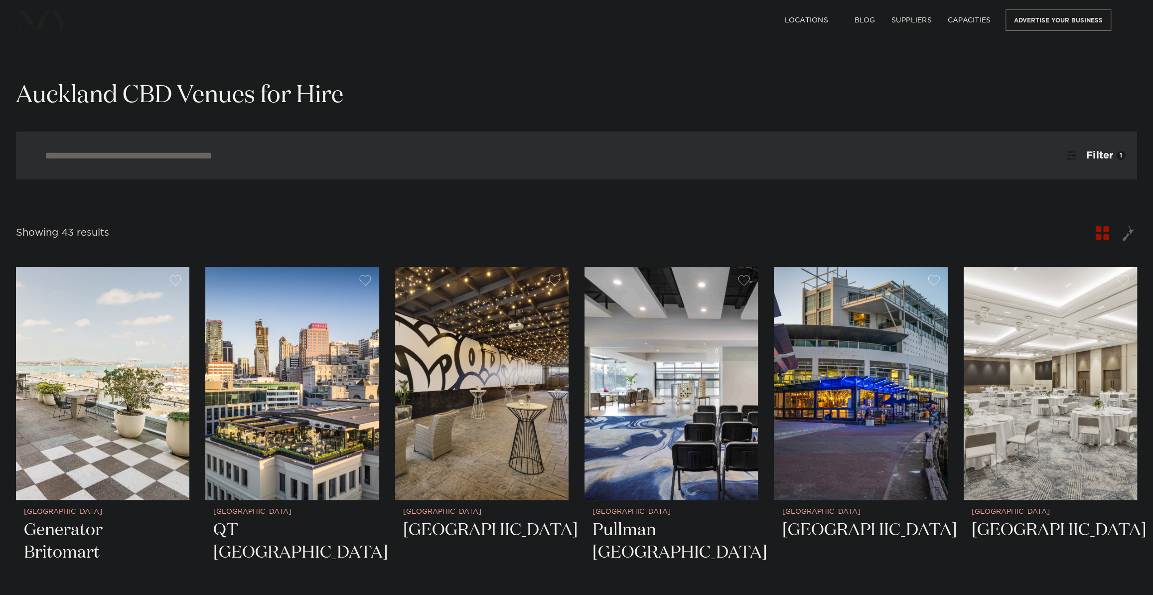
click at [400, 159] on input "search" at bounding box center [555, 155] width 1021 height 11
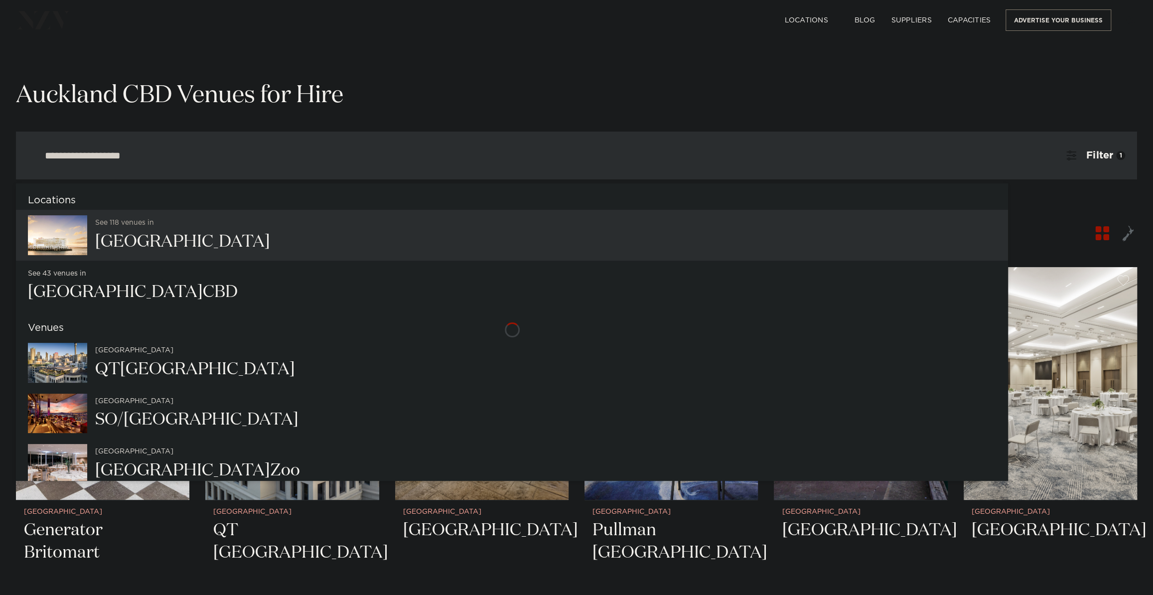
type input "**********"
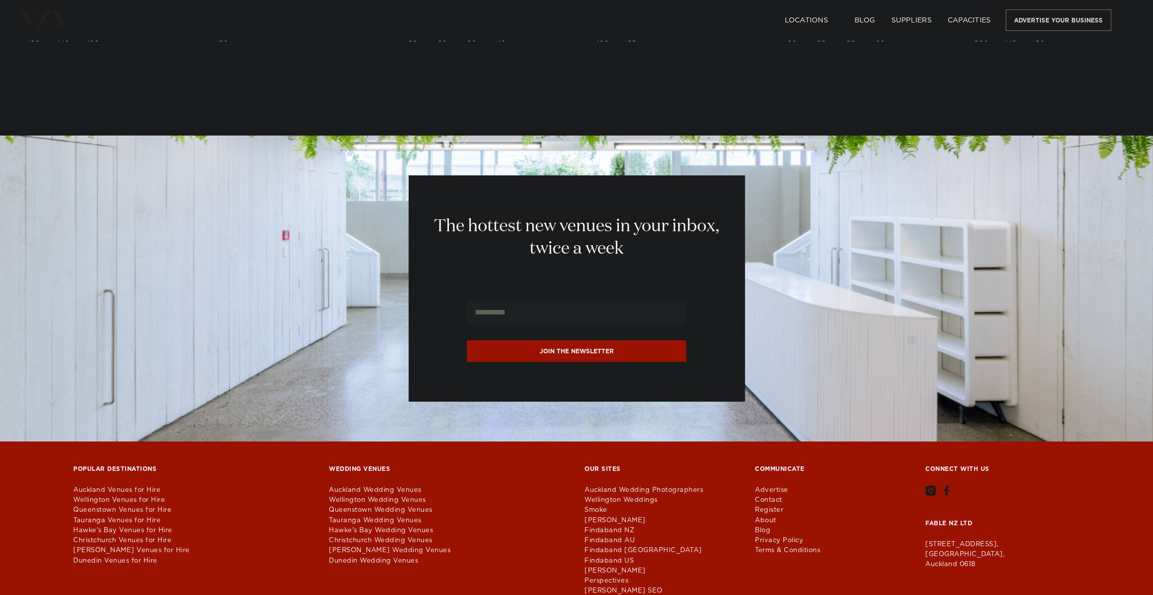
scroll to position [9375, 0]
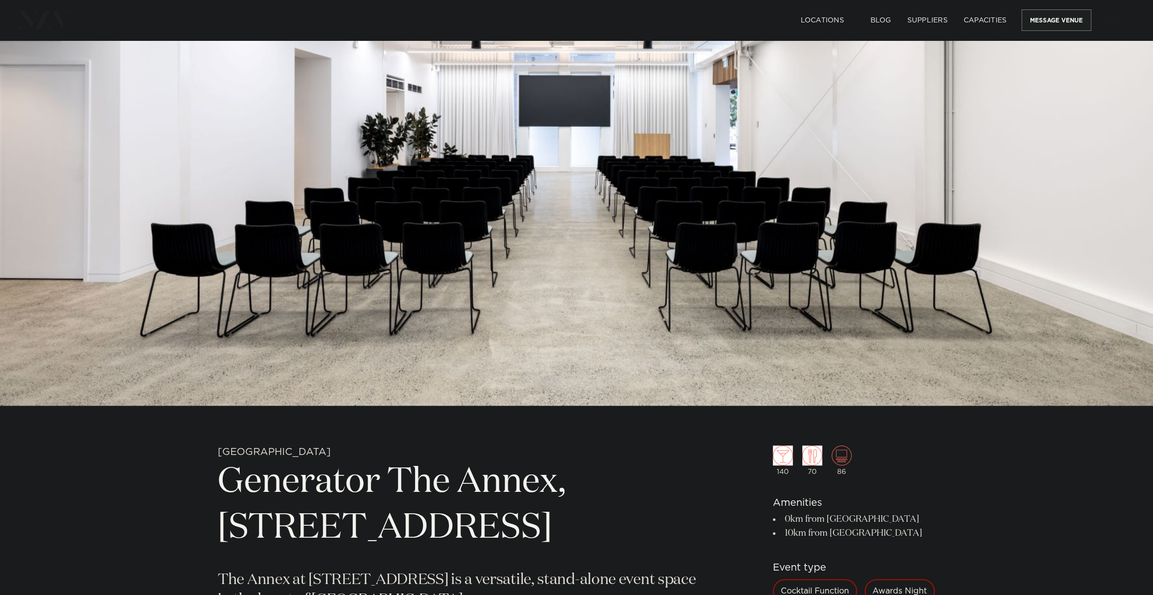
scroll to position [181, 0]
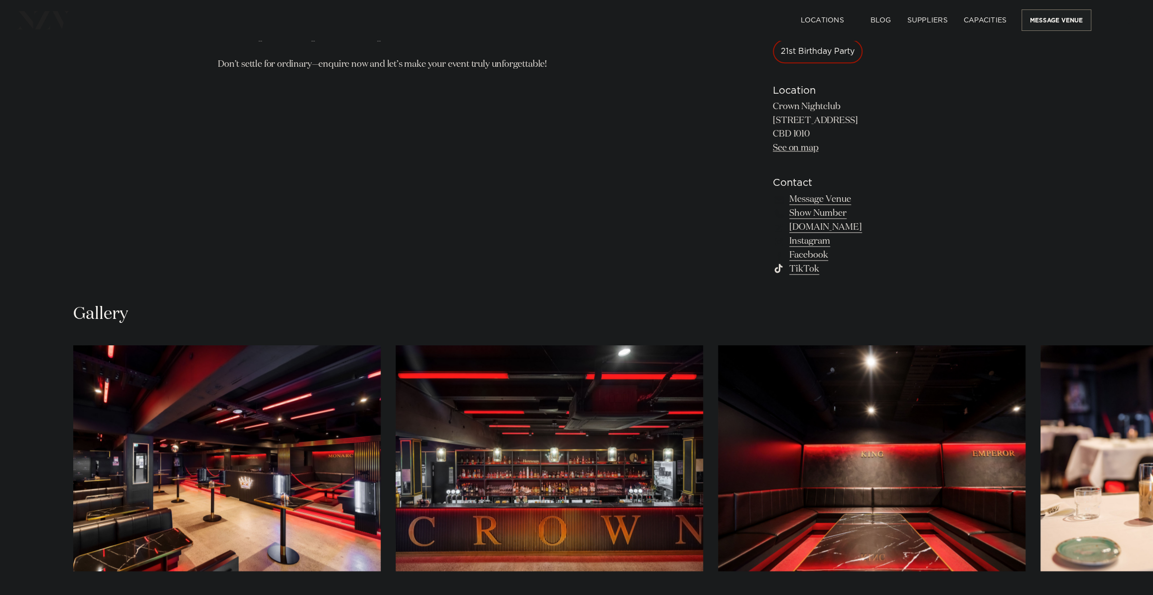
scroll to position [996, 0]
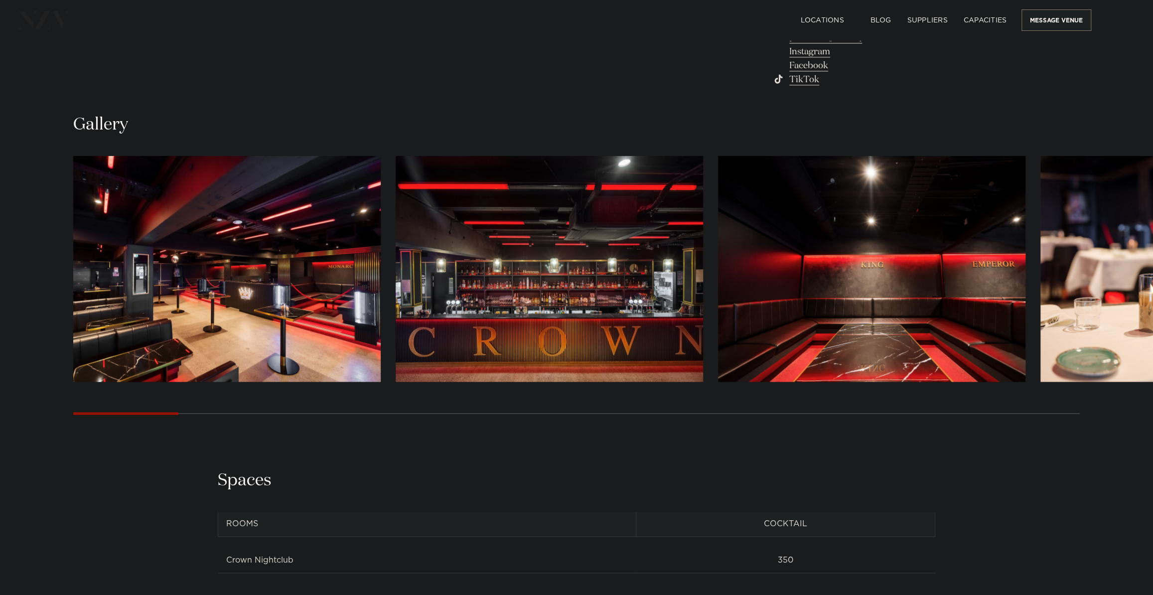
click at [302, 252] on img "1 / 30" at bounding box center [226, 269] width 307 height 226
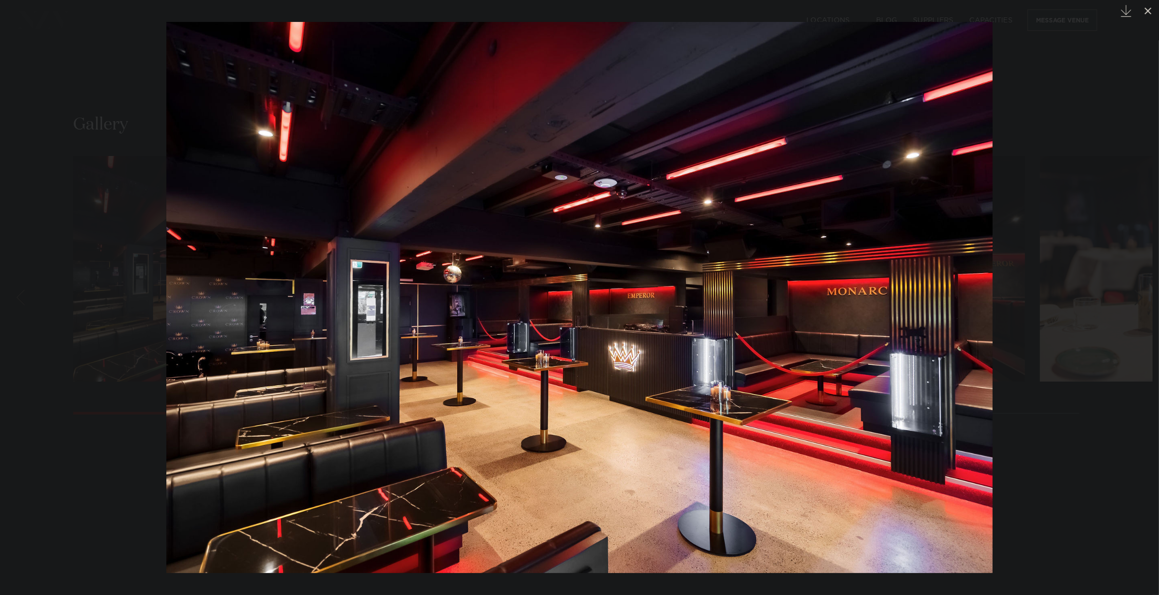
click at [1143, 292] on div "Next slide" at bounding box center [1138, 297] width 13 height 19
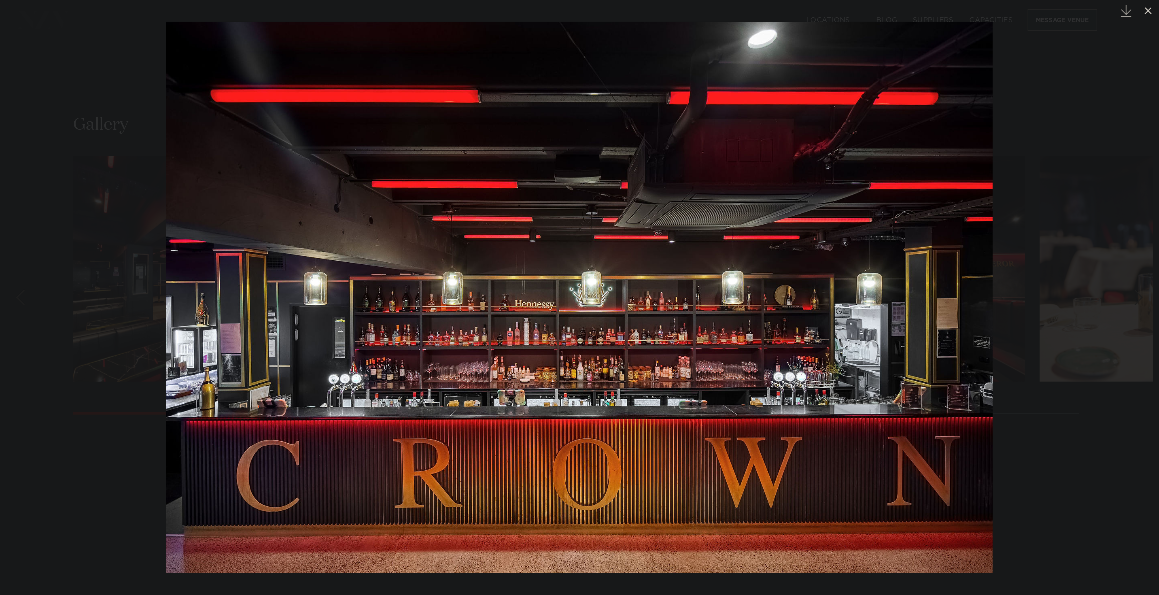
click at [1143, 292] on div "Next slide" at bounding box center [1138, 297] width 13 height 19
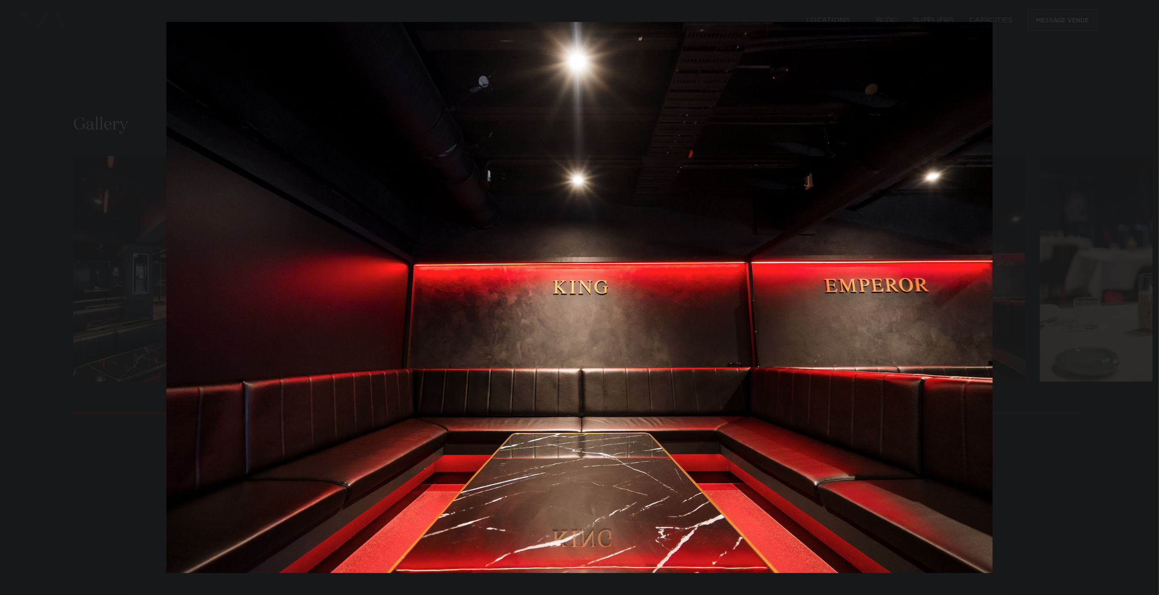
click at [1143, 292] on div "Next slide" at bounding box center [1138, 297] width 13 height 19
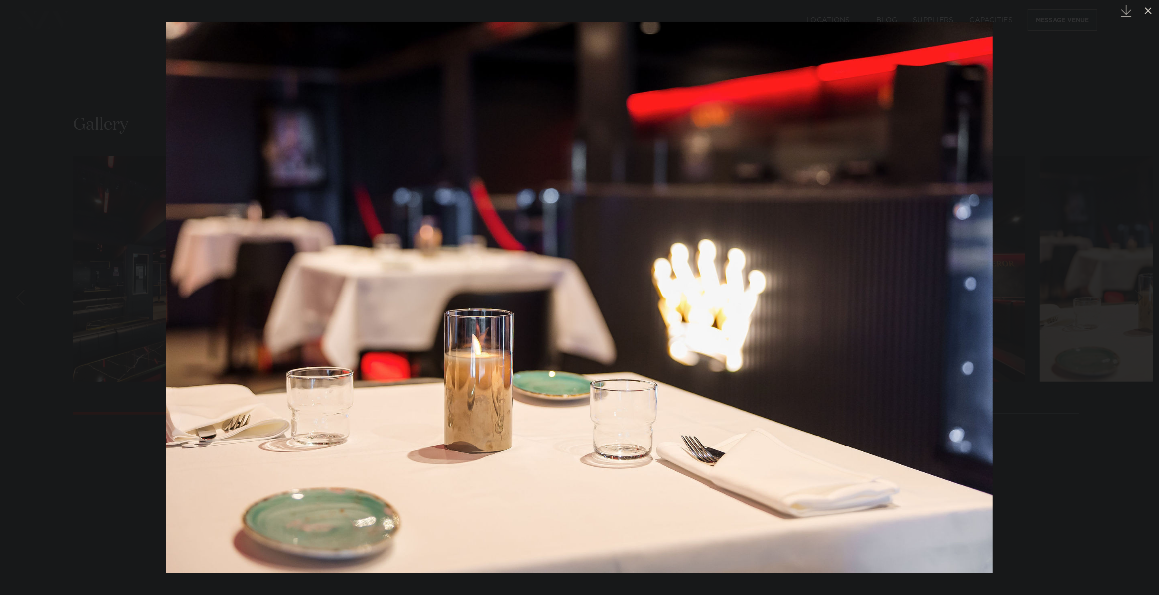
click at [1143, 292] on div "Next slide" at bounding box center [1138, 297] width 13 height 19
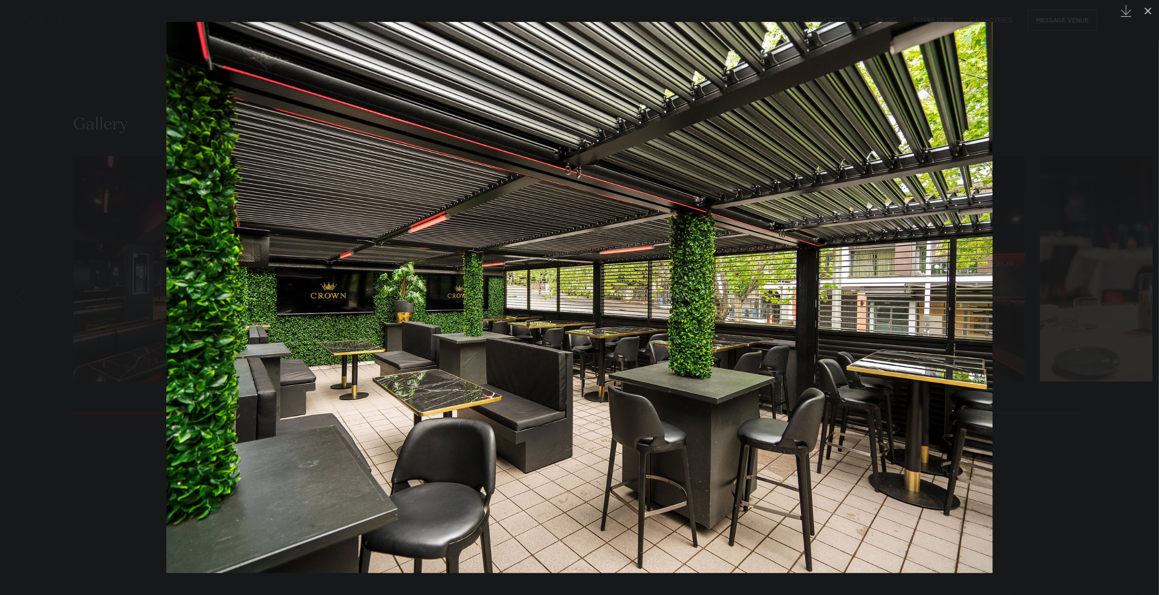
click at [1140, 296] on div "Next slide" at bounding box center [1138, 297] width 13 height 19
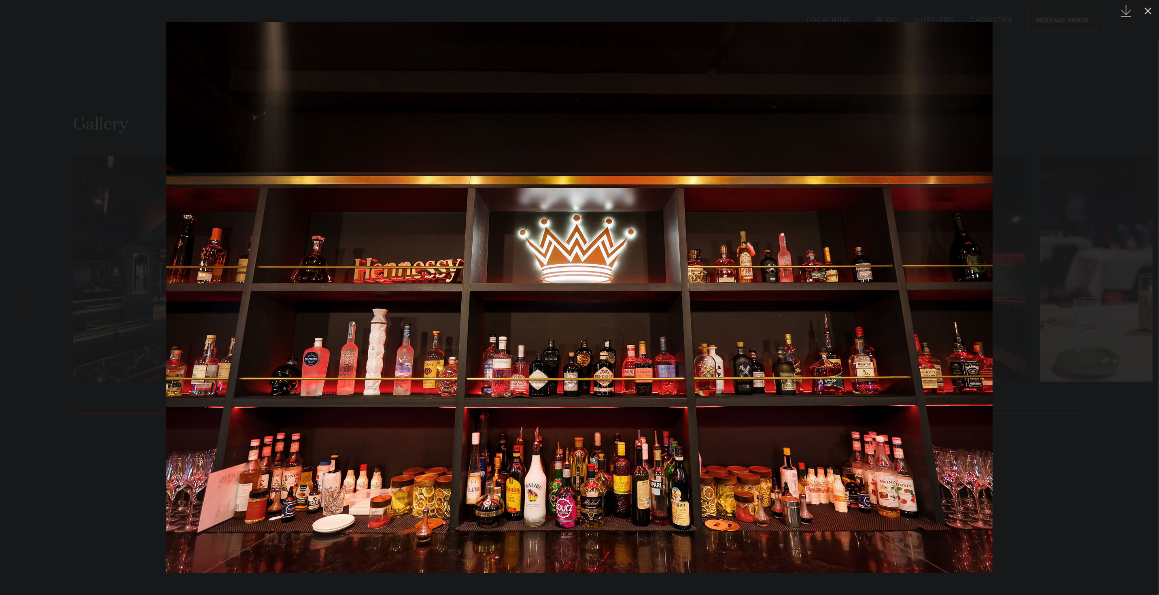
click at [1140, 296] on div "Next slide" at bounding box center [1138, 297] width 13 height 19
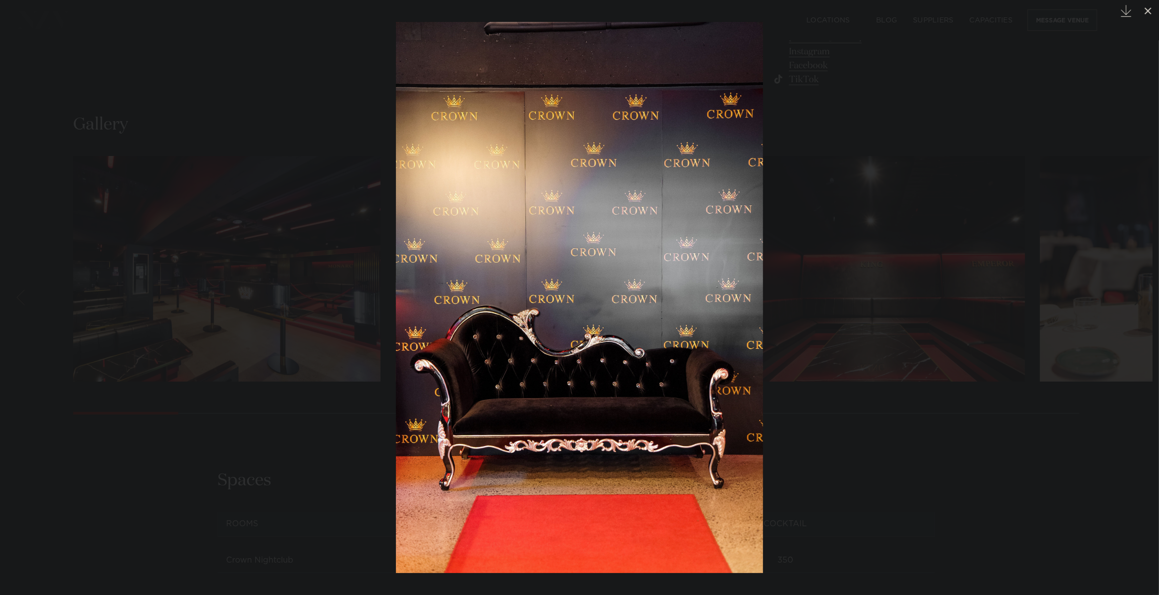
click at [1140, 296] on div "7 / 30 Created with Sketch." at bounding box center [579, 297] width 1159 height 595
click at [1147, 12] on icon at bounding box center [1148, 10] width 7 height 7
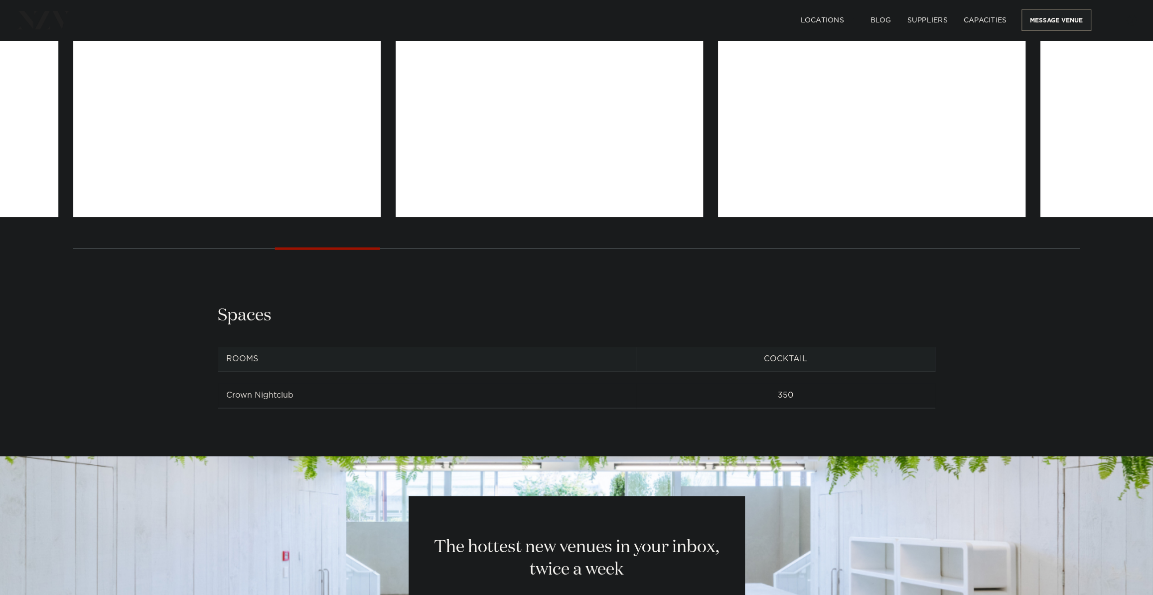
scroll to position [890, 0]
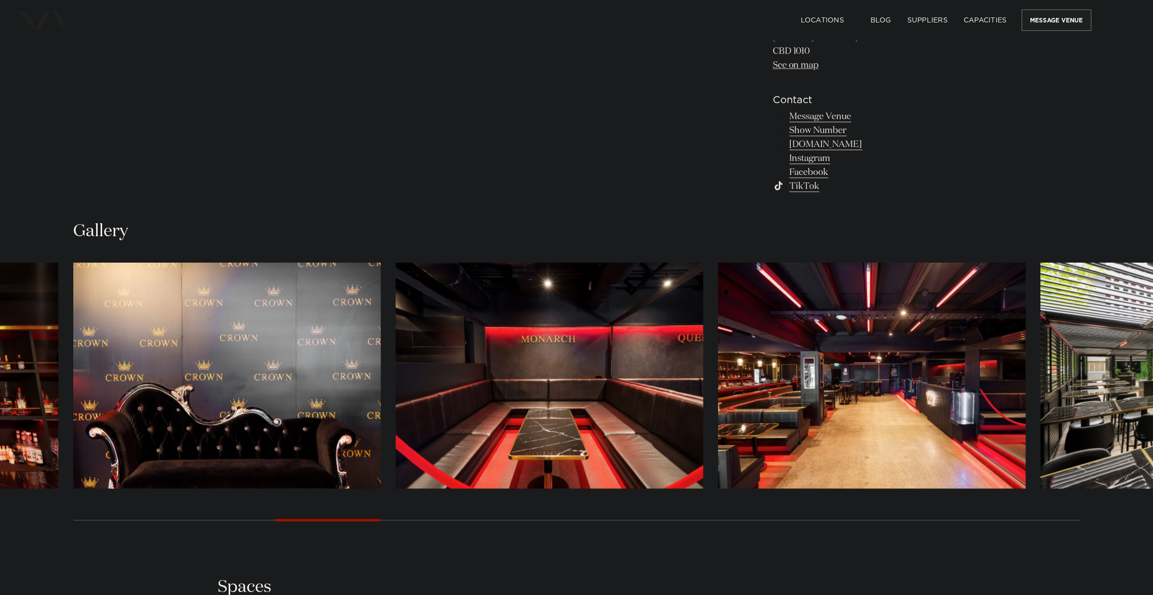
click at [1127, 517] on swiper-container at bounding box center [576, 399] width 1153 height 273
click at [1121, 519] on div "Next slide" at bounding box center [1123, 520] width 10 height 16
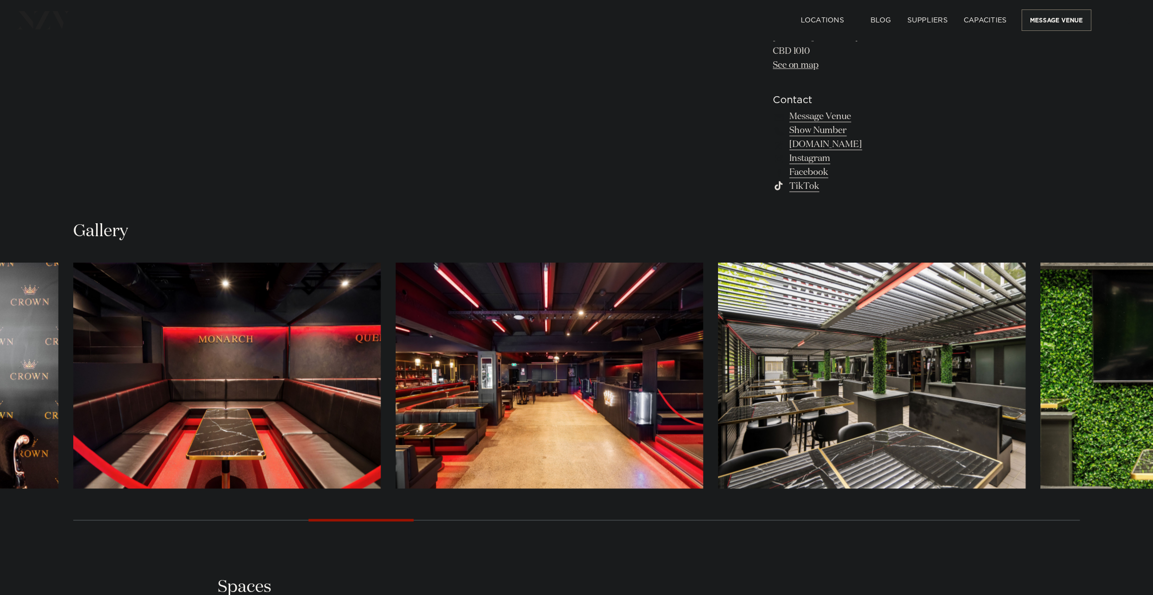
click at [1121, 519] on div "Next slide" at bounding box center [1123, 520] width 10 height 16
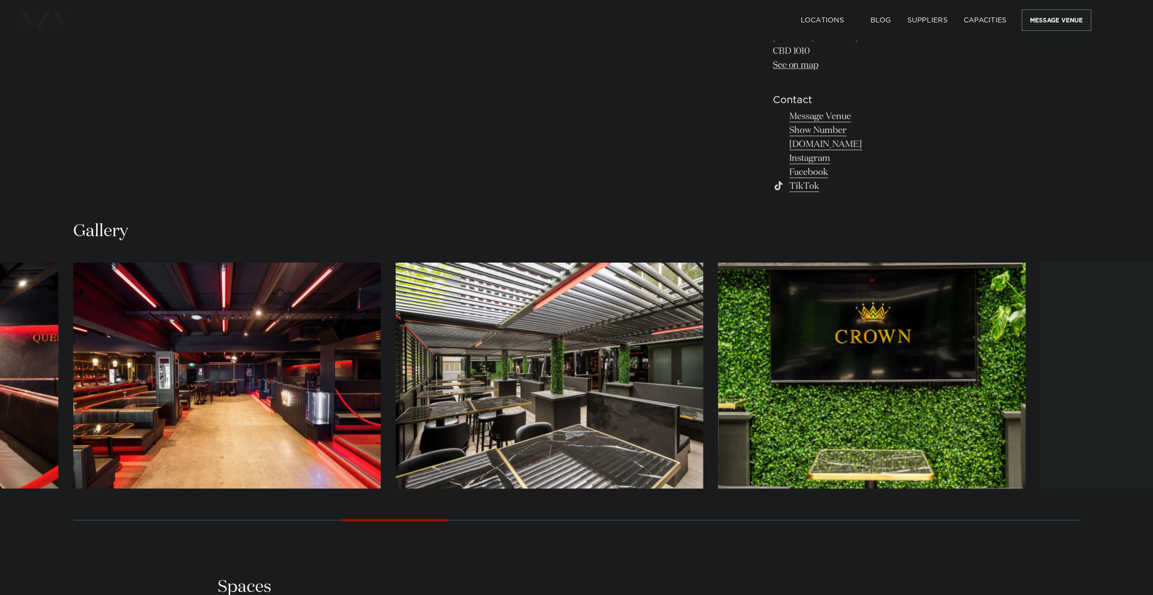
click at [1121, 519] on div "Next slide" at bounding box center [1123, 520] width 10 height 16
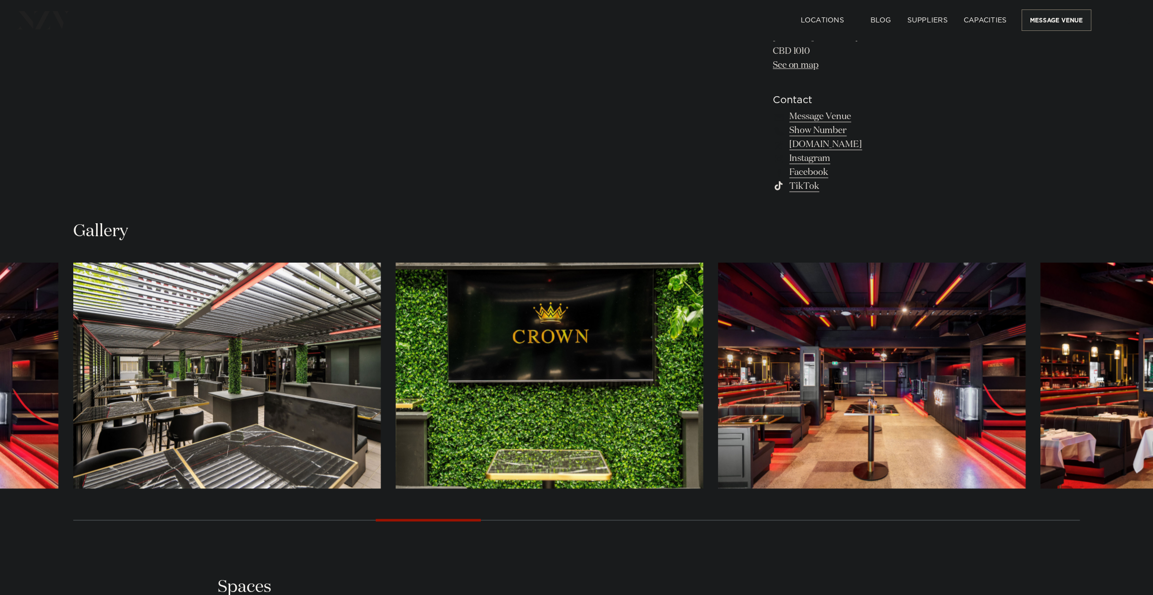
click at [1121, 519] on div "Next slide" at bounding box center [1123, 520] width 10 height 16
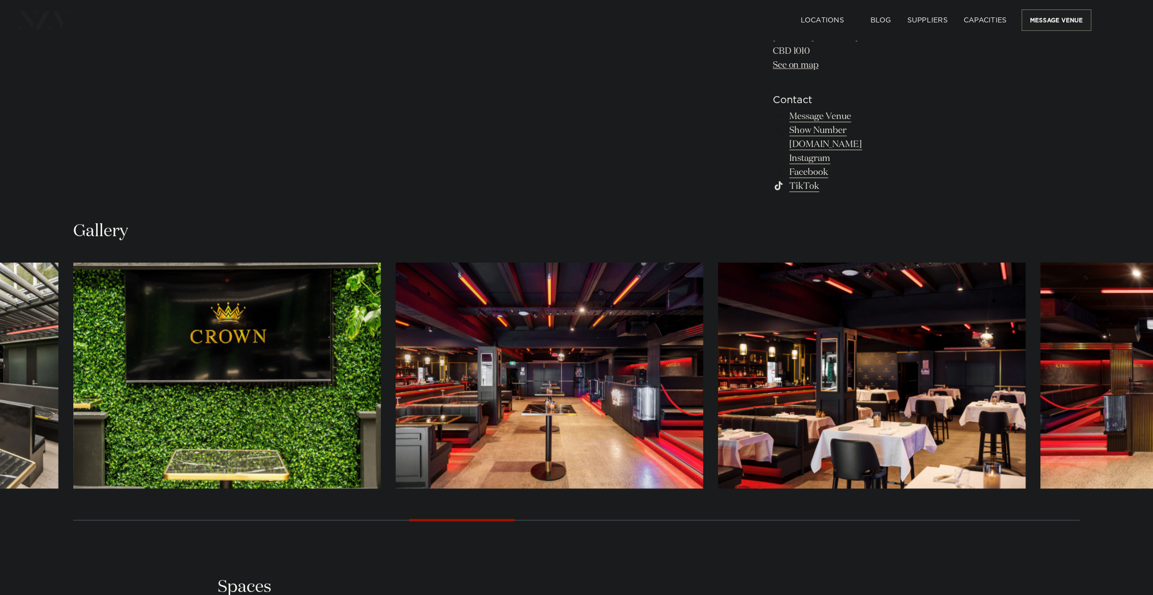
click at [1121, 519] on div "Next slide" at bounding box center [1123, 520] width 10 height 16
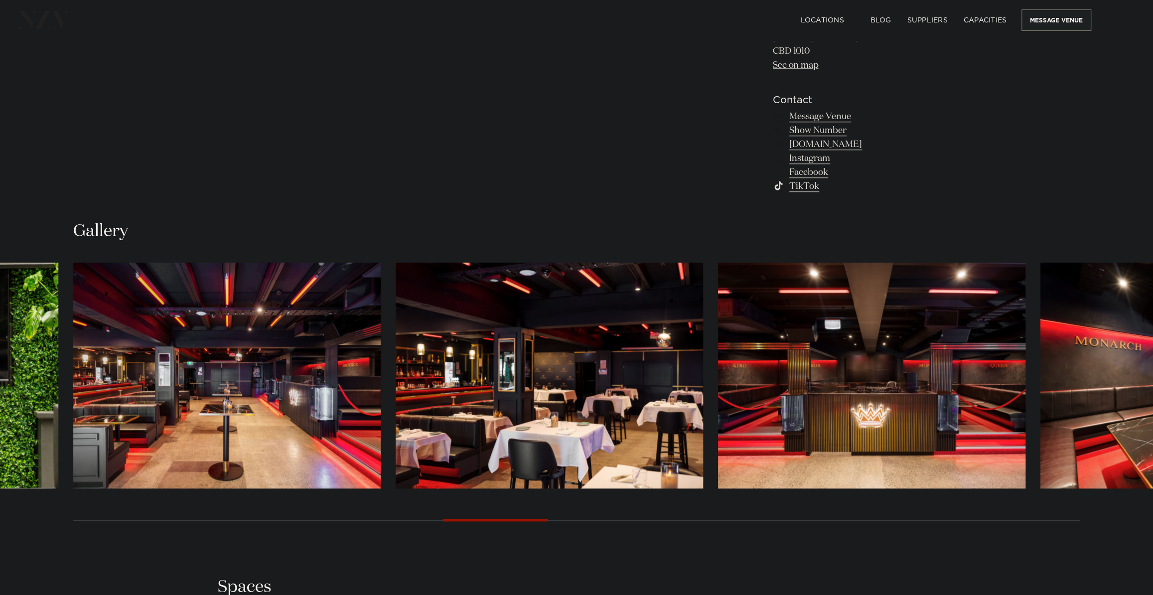
click at [1121, 519] on div "Next slide" at bounding box center [1123, 520] width 10 height 16
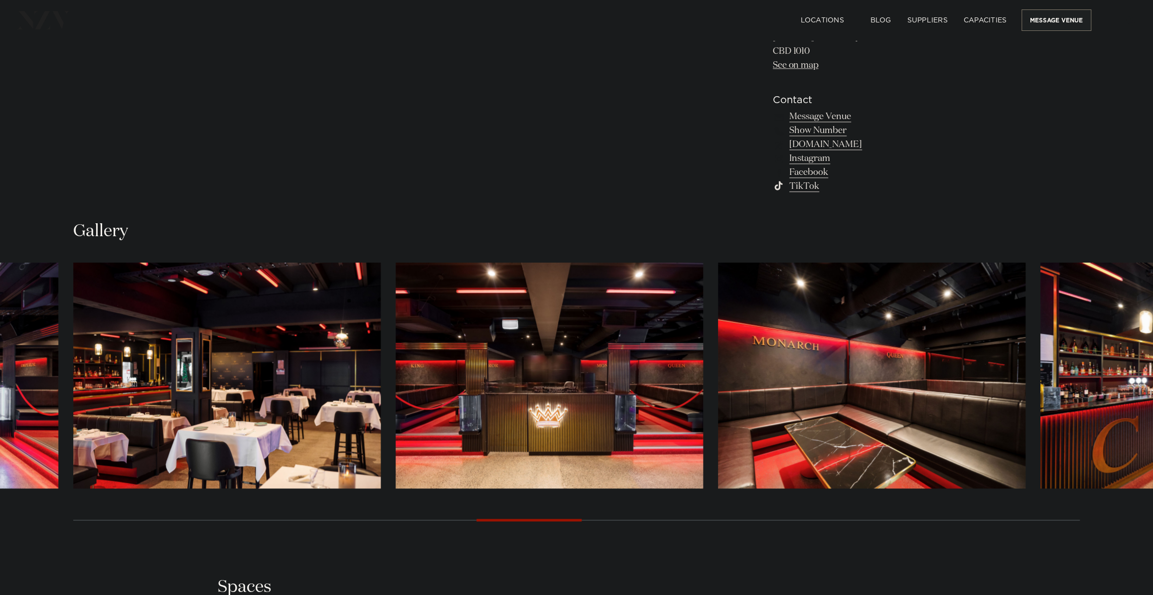
click at [1121, 519] on div "Next slide" at bounding box center [1123, 520] width 10 height 16
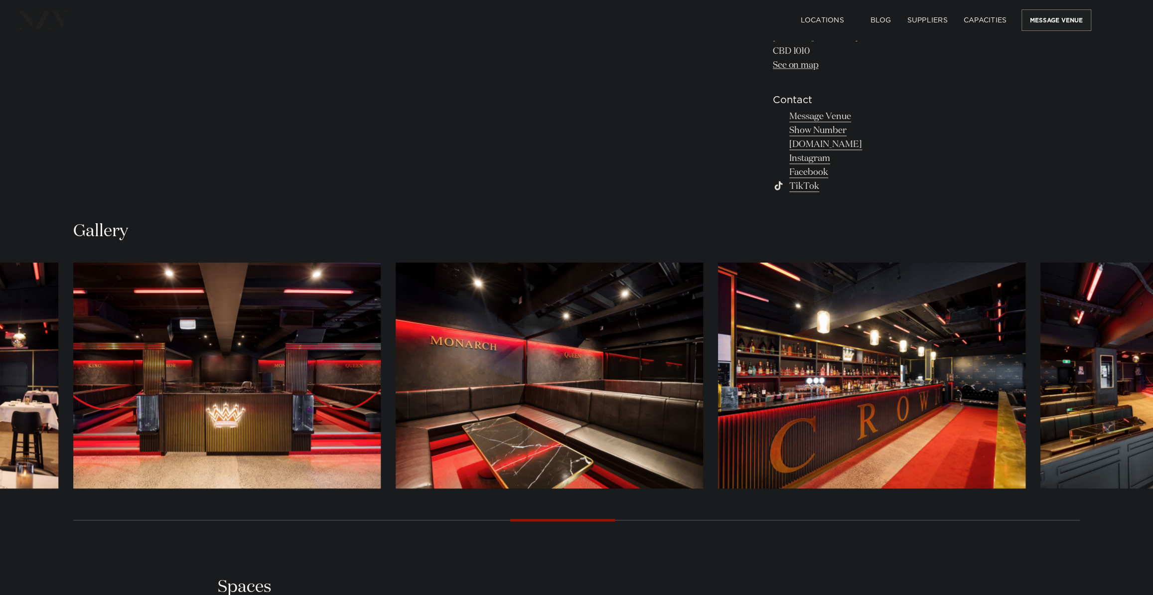
click at [1121, 519] on div "Next slide" at bounding box center [1123, 520] width 10 height 16
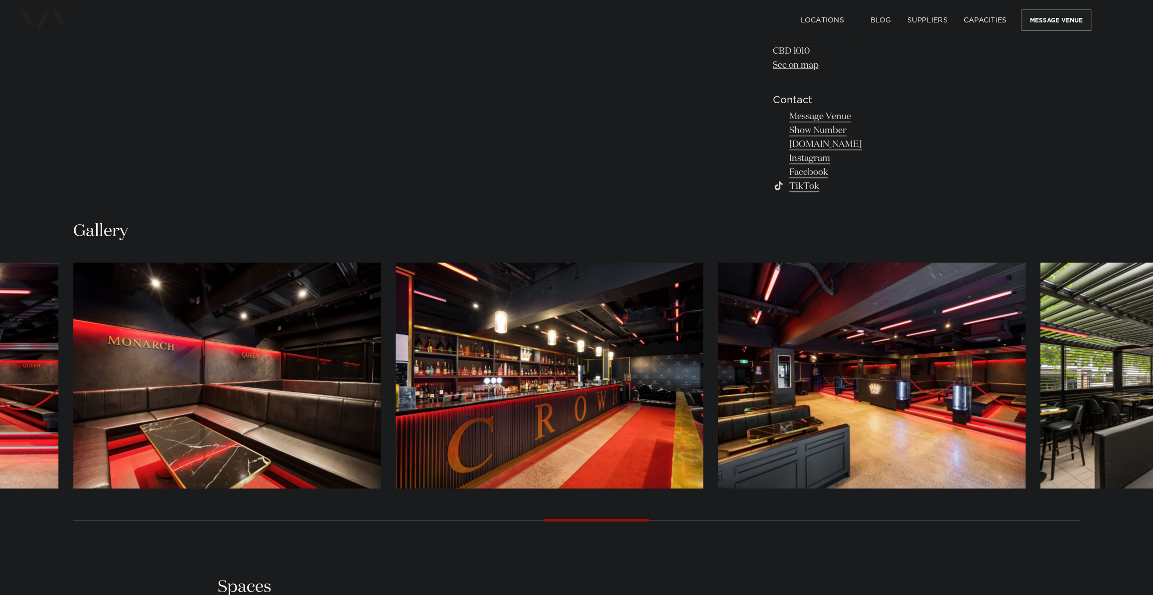
click at [1121, 519] on div "Next slide" at bounding box center [1123, 520] width 10 height 16
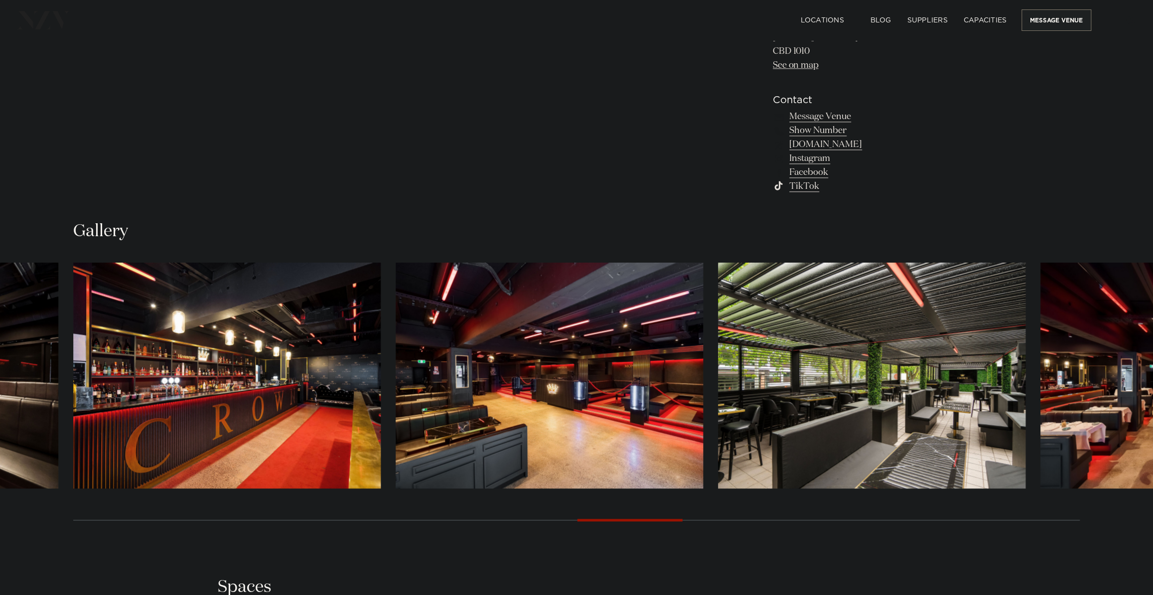
click at [1121, 519] on div "Next slide" at bounding box center [1123, 520] width 10 height 16
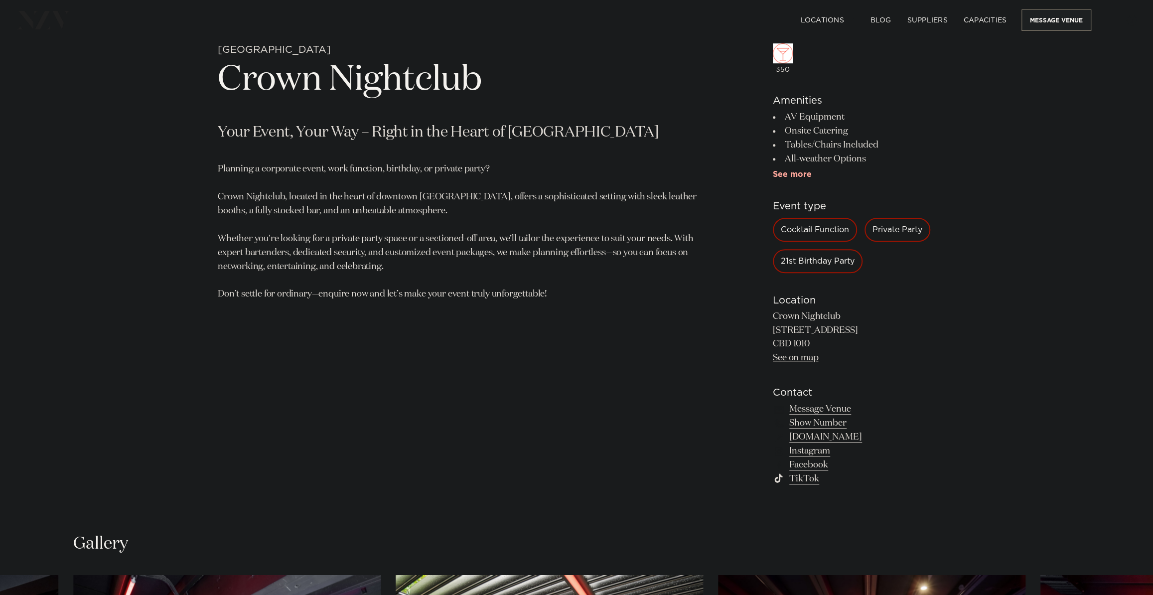
scroll to position [482, 0]
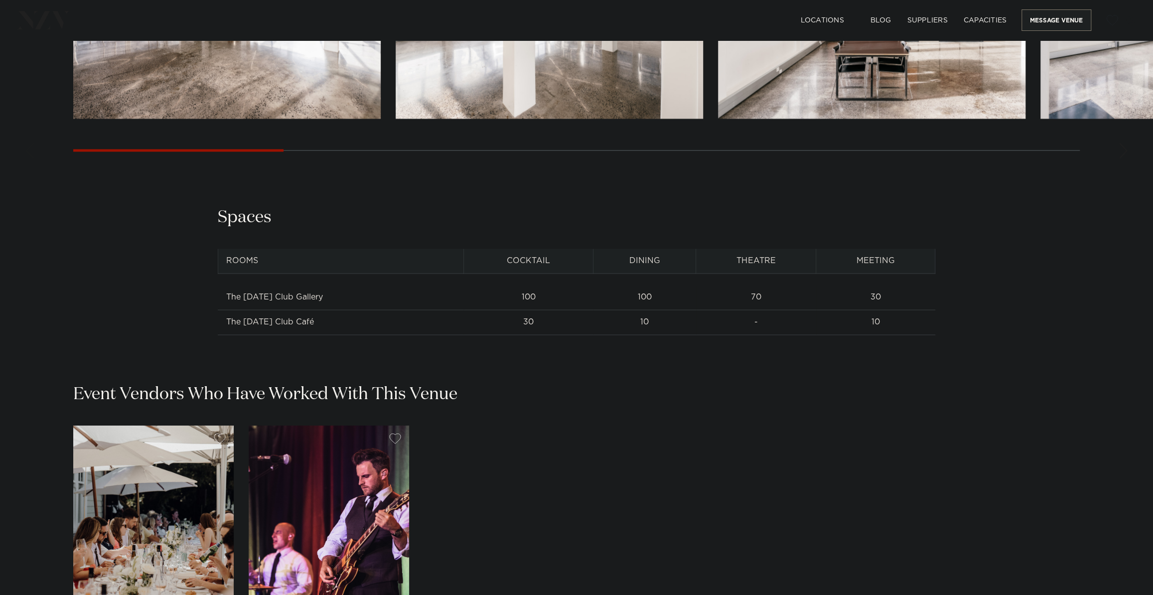
scroll to position [1313, 0]
